Goal: Transaction & Acquisition: Purchase product/service

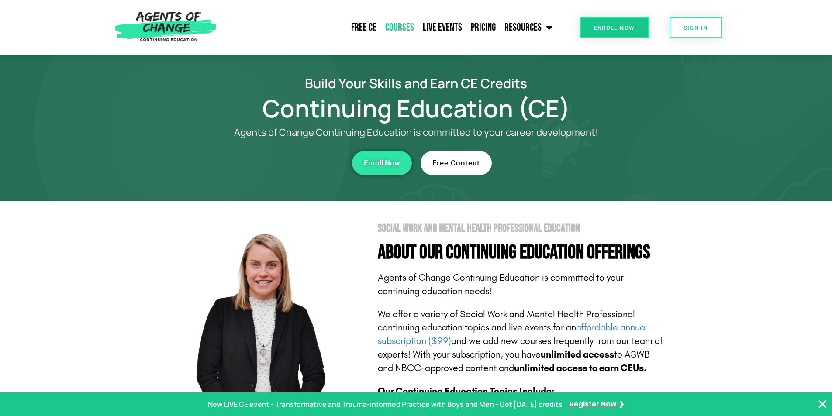
click at [391, 27] on link "Courses" at bounding box center [400, 28] width 38 height 22
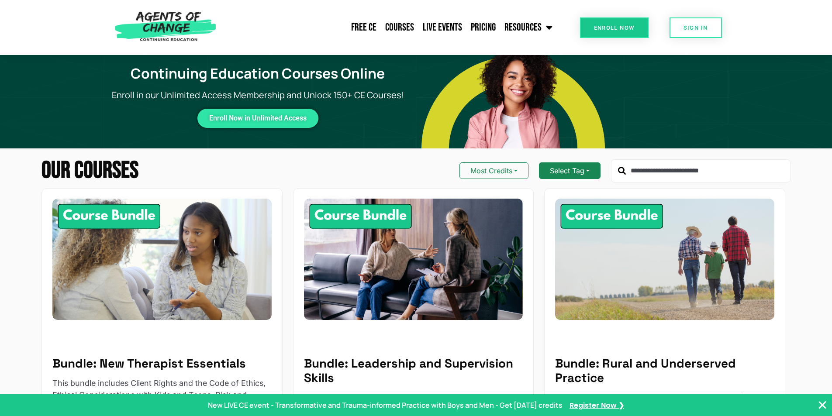
click at [585, 172] on button "Select Tag" at bounding box center [570, 170] width 62 height 17
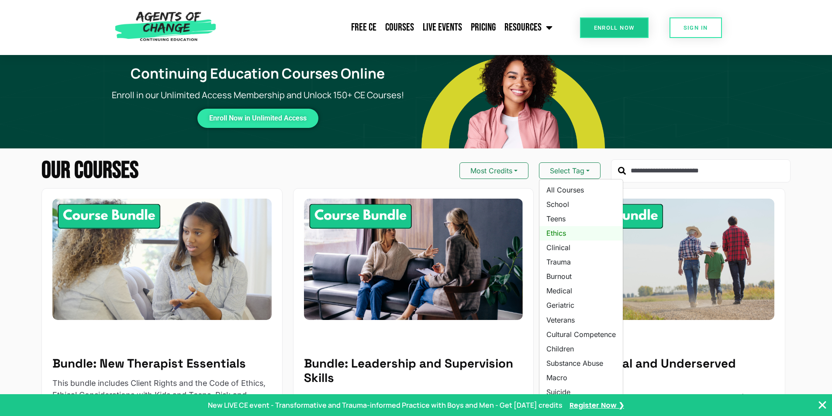
scroll to position [131, 0]
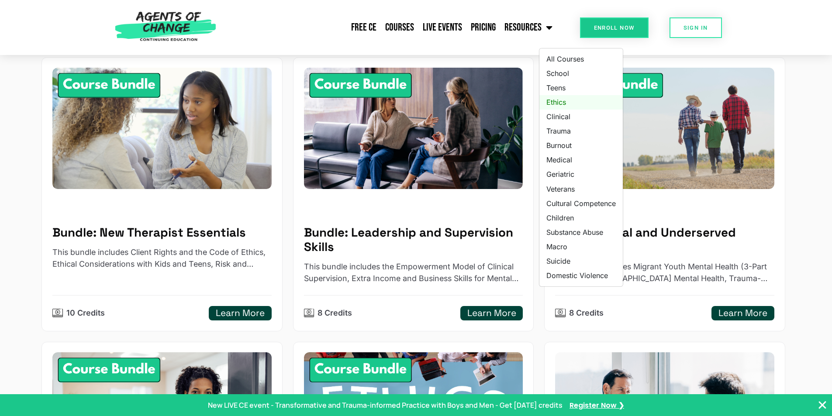
click at [561, 99] on link "Ethics" at bounding box center [580, 102] width 83 height 14
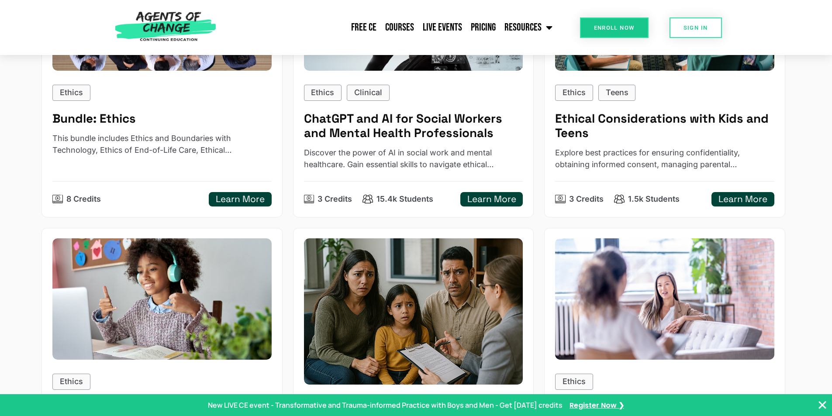
scroll to position [175, 0]
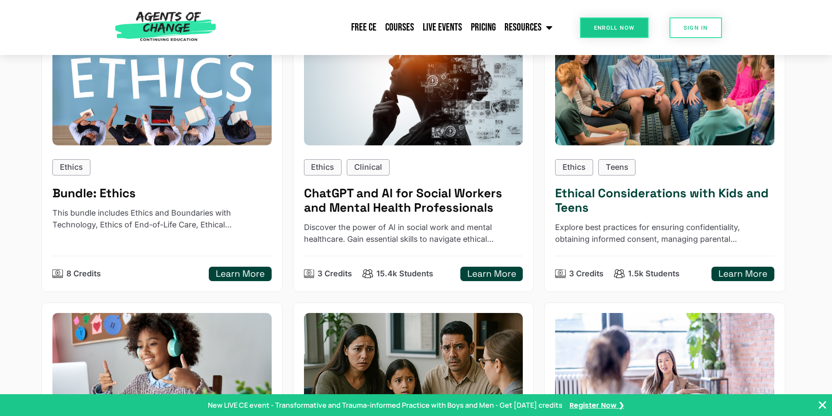
click at [741, 274] on h5 "Learn More" at bounding box center [742, 274] width 49 height 11
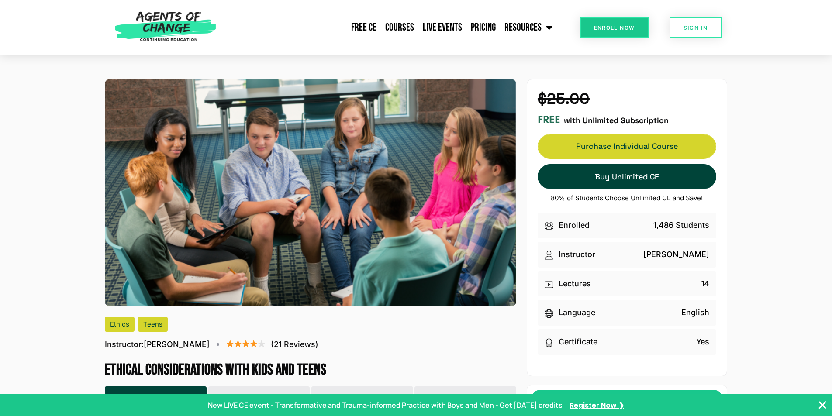
click at [604, 144] on span "Purchase Individual Course" at bounding box center [627, 146] width 178 height 6
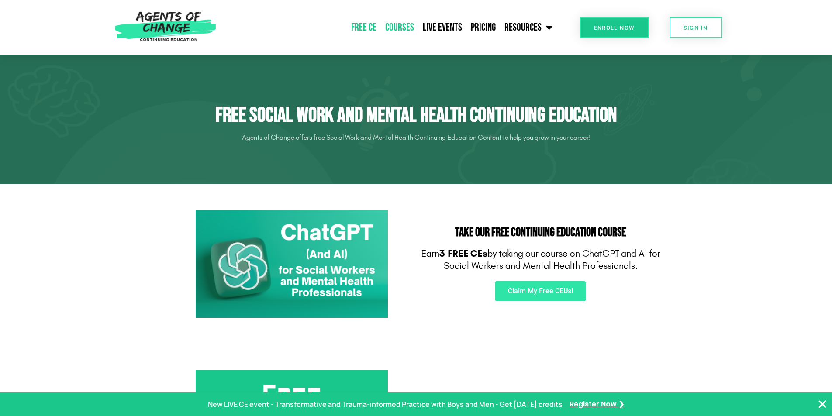
click at [397, 27] on link "Courses" at bounding box center [400, 28] width 38 height 22
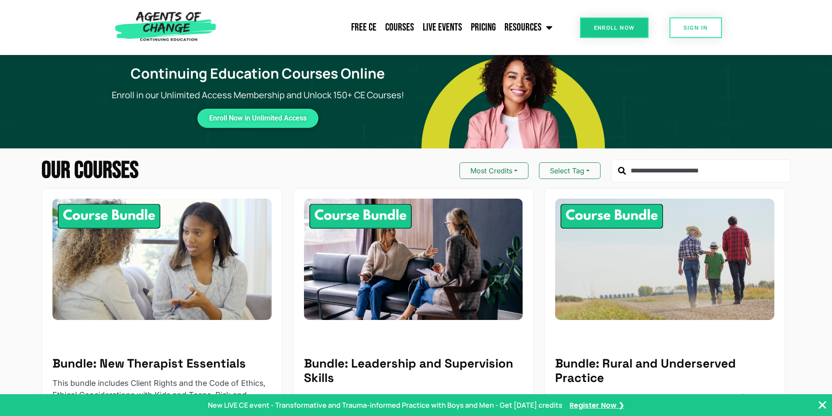
click at [653, 172] on input "text" at bounding box center [701, 171] width 180 height 24
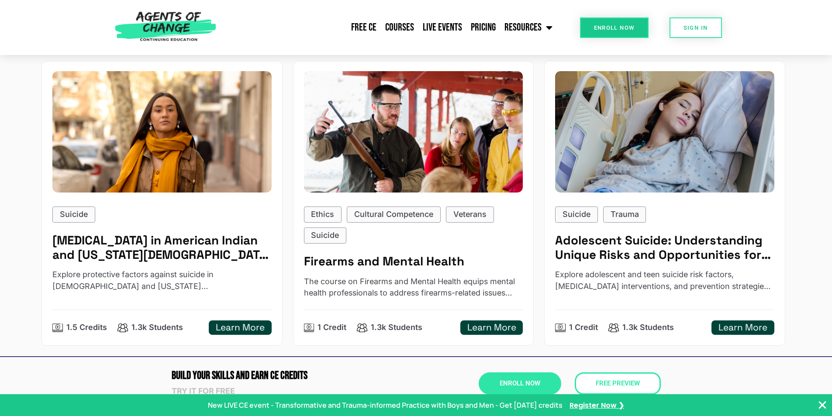
scroll to position [437, 0]
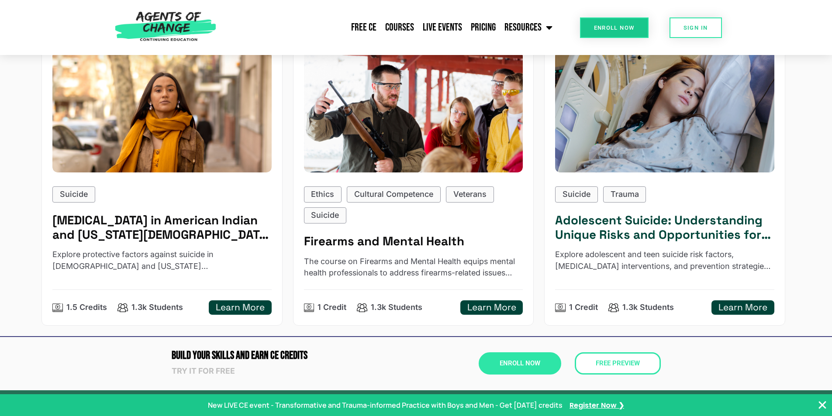
type input "*******"
click at [748, 309] on h5 "Learn More" at bounding box center [742, 307] width 49 height 11
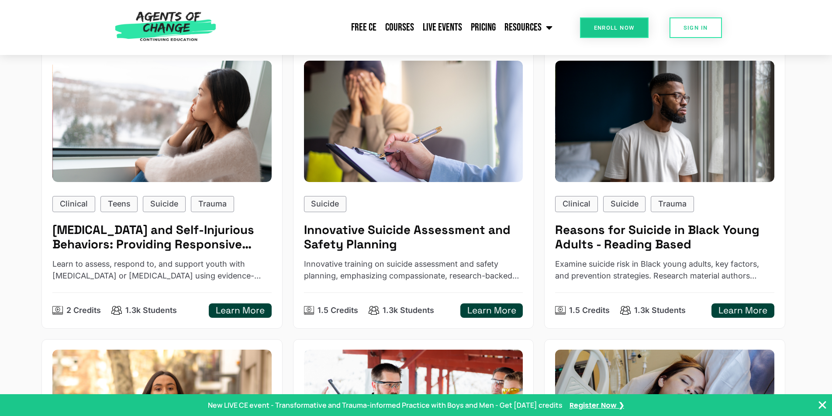
scroll to position [87, 0]
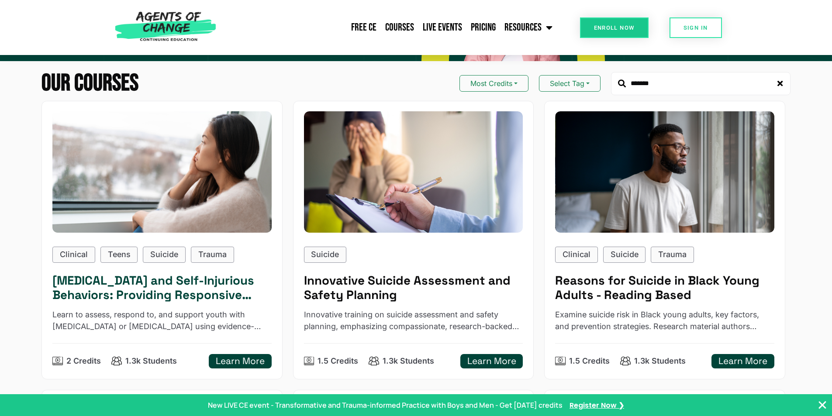
click at [135, 286] on h5 "Suicidal Ideation and Self-Injurious Behaviors: Providing Responsive Treatment" at bounding box center [161, 287] width 219 height 29
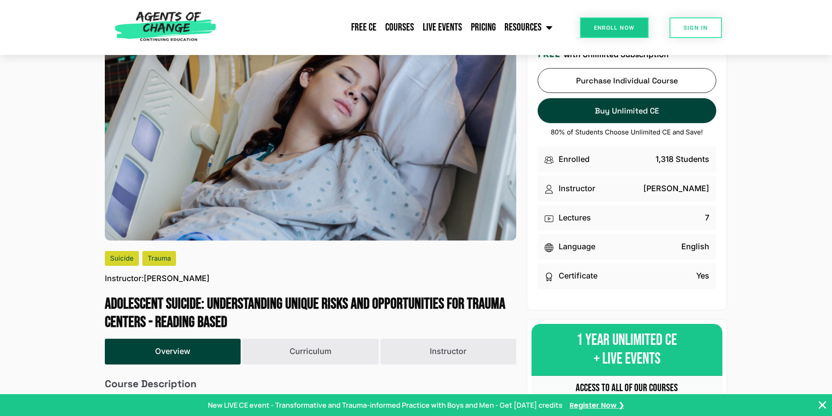
scroll to position [87, 0]
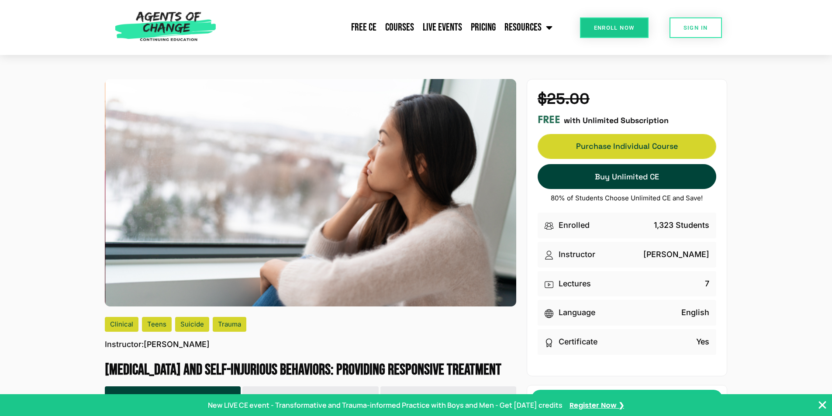
click at [629, 145] on span "Purchase Individual Course" at bounding box center [627, 146] width 178 height 6
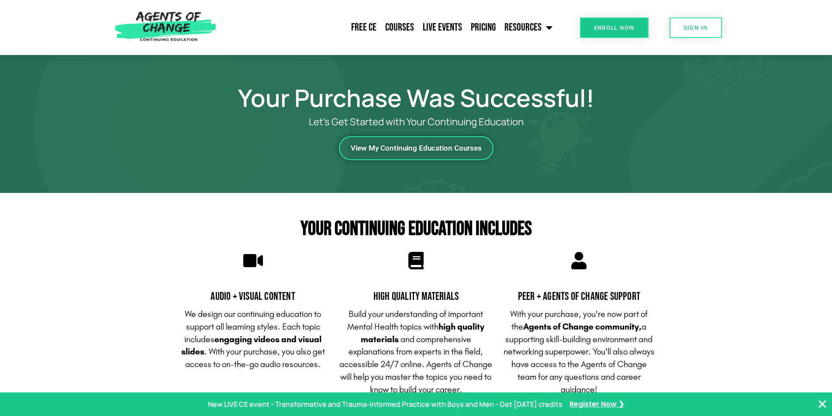
click at [432, 150] on span "View My Continuing Education Courses" at bounding box center [416, 148] width 131 height 7
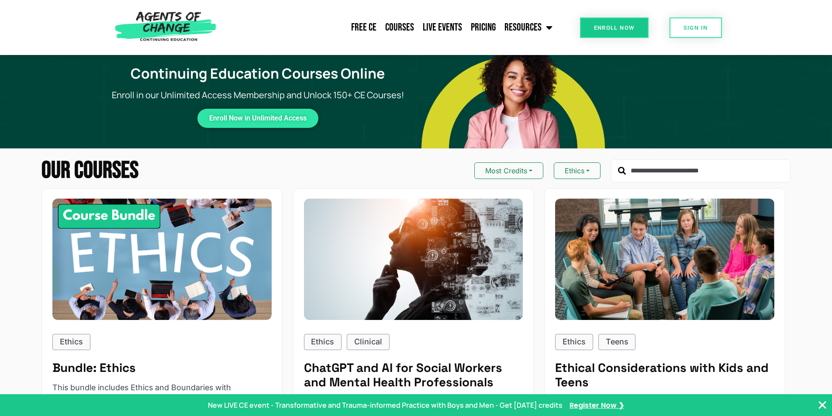
scroll to position [175, 0]
